Goal: Task Accomplishment & Management: Manage account settings

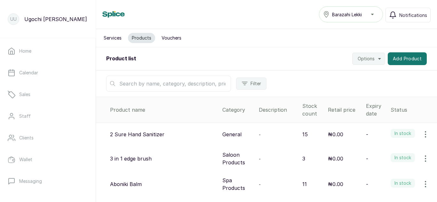
scroll to position [143, 0]
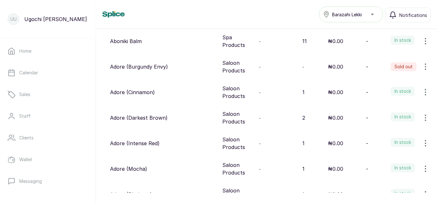
click at [170, 93] on div "Adore (Cinnamon)" at bounding box center [163, 93] width 107 height 8
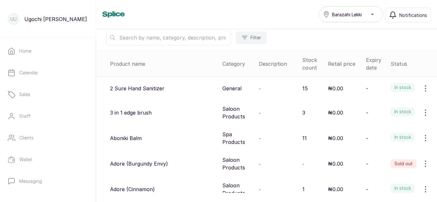
scroll to position [0, 0]
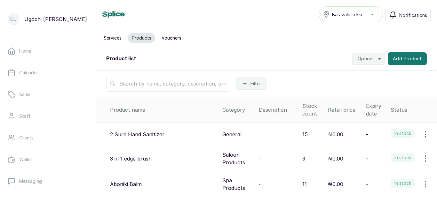
click at [188, 77] on input "text" at bounding box center [168, 84] width 125 height 16
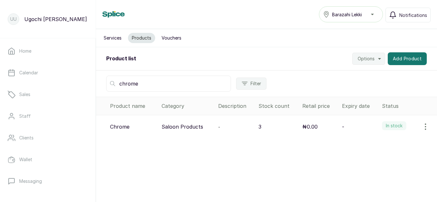
type input "chrome"
click at [421, 128] on icon "button" at bounding box center [425, 127] width 8 height 8
click at [368, 142] on icon at bounding box center [372, 145] width 8 height 8
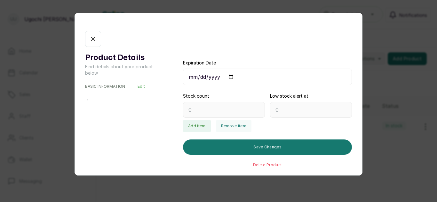
type input "3"
type input "0"
click at [236, 128] on button "Remove item" at bounding box center [233, 127] width 35 height 12
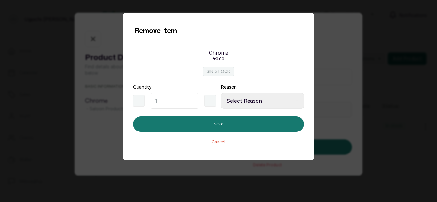
click at [167, 101] on input "text" at bounding box center [175, 101] width 50 height 16
type input "1"
click at [254, 103] on select "Select Reason Internal Use New Stock Damaged Adjustment Transfer Return Other" at bounding box center [262, 101] width 83 height 16
select select "internal_use"
click at [221, 93] on select "Select Reason Internal Use New Stock Damaged Adjustment Transfer Return Other" at bounding box center [262, 101] width 83 height 16
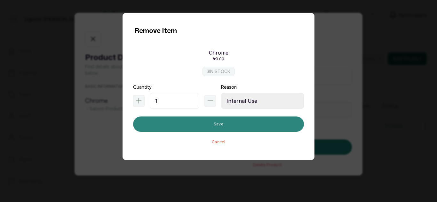
click at [218, 126] on button "Save" at bounding box center [218, 124] width 171 height 15
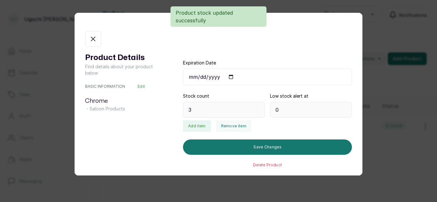
type input "2"
